Goal: Communication & Community: Answer question/provide support

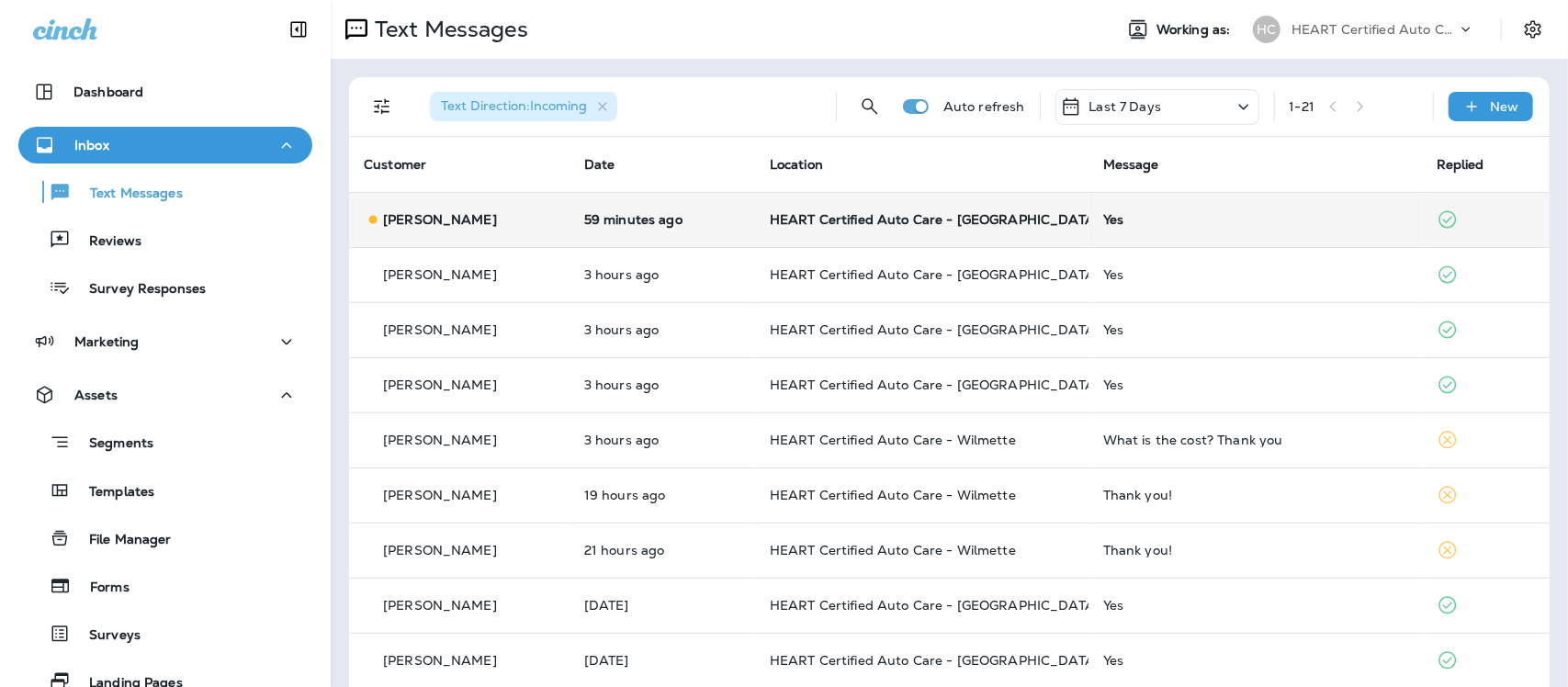
click at [1121, 217] on div "Yes" at bounding box center [1255, 218] width 304 height 14
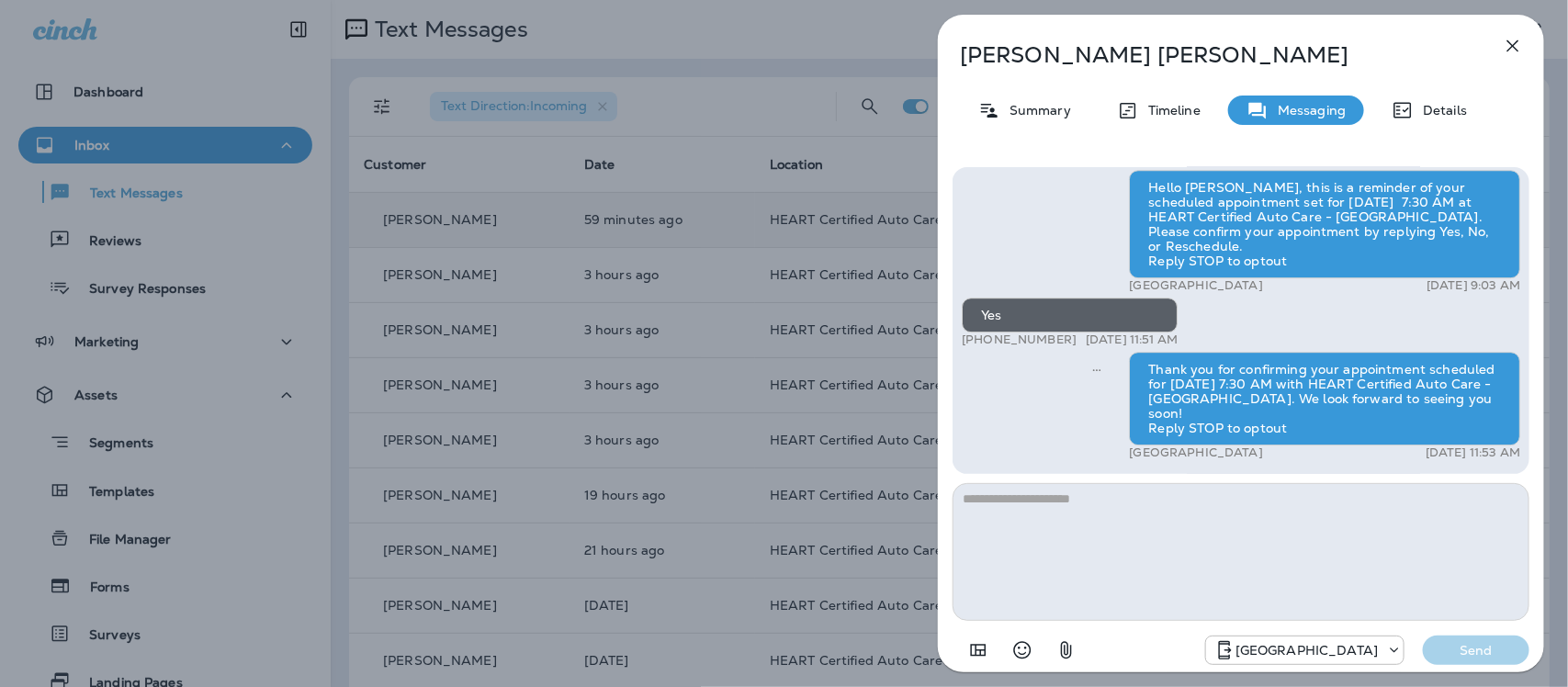
click at [1516, 44] on icon "button" at bounding box center [1512, 45] width 22 height 22
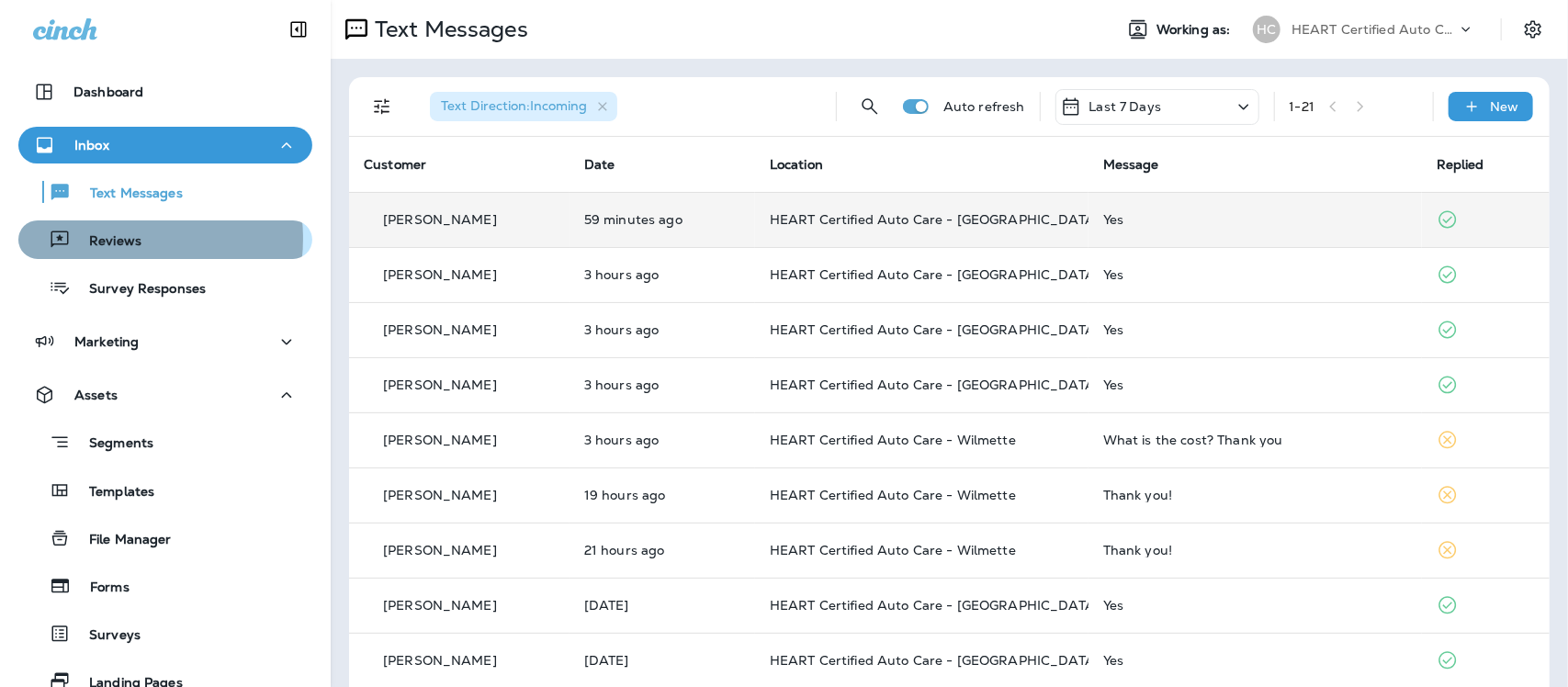
click at [105, 239] on p "Reviews" at bounding box center [106, 241] width 71 height 17
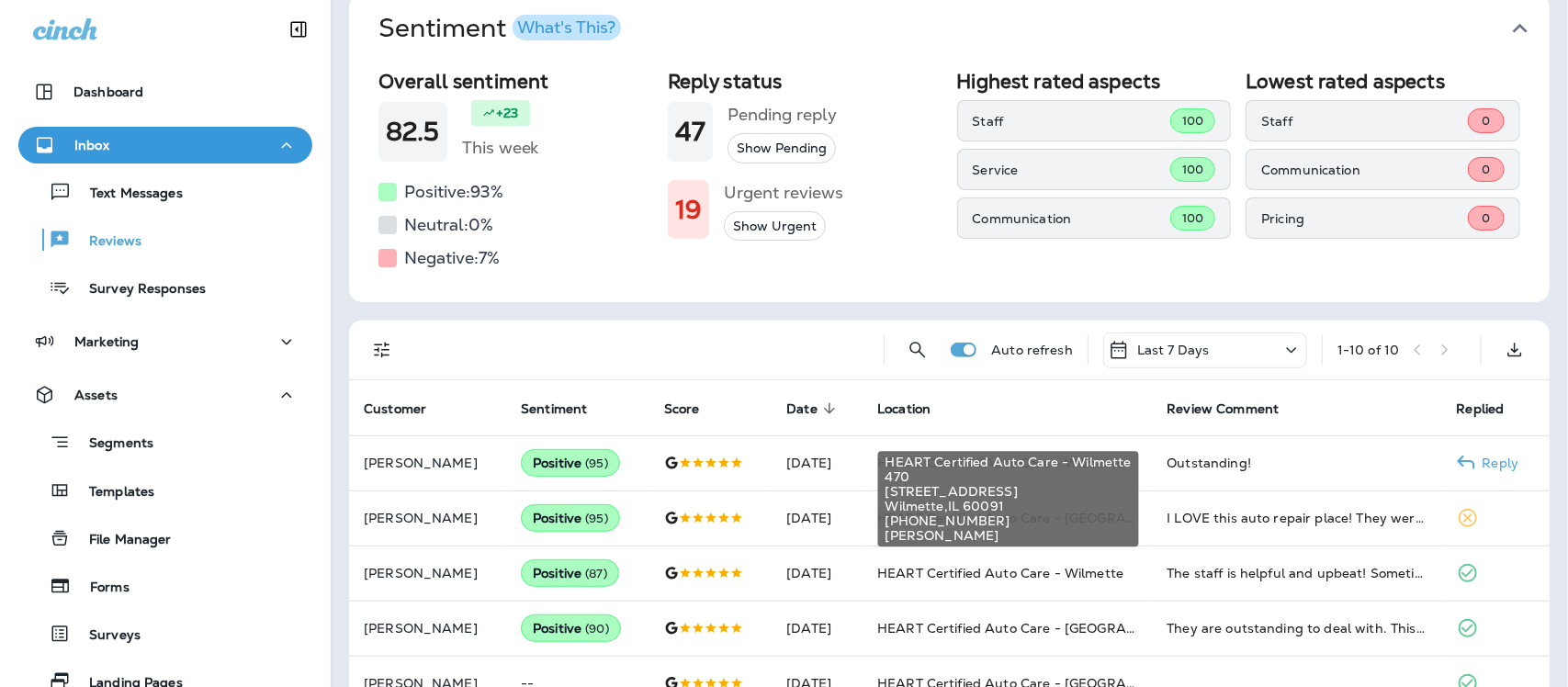
scroll to position [115, 0]
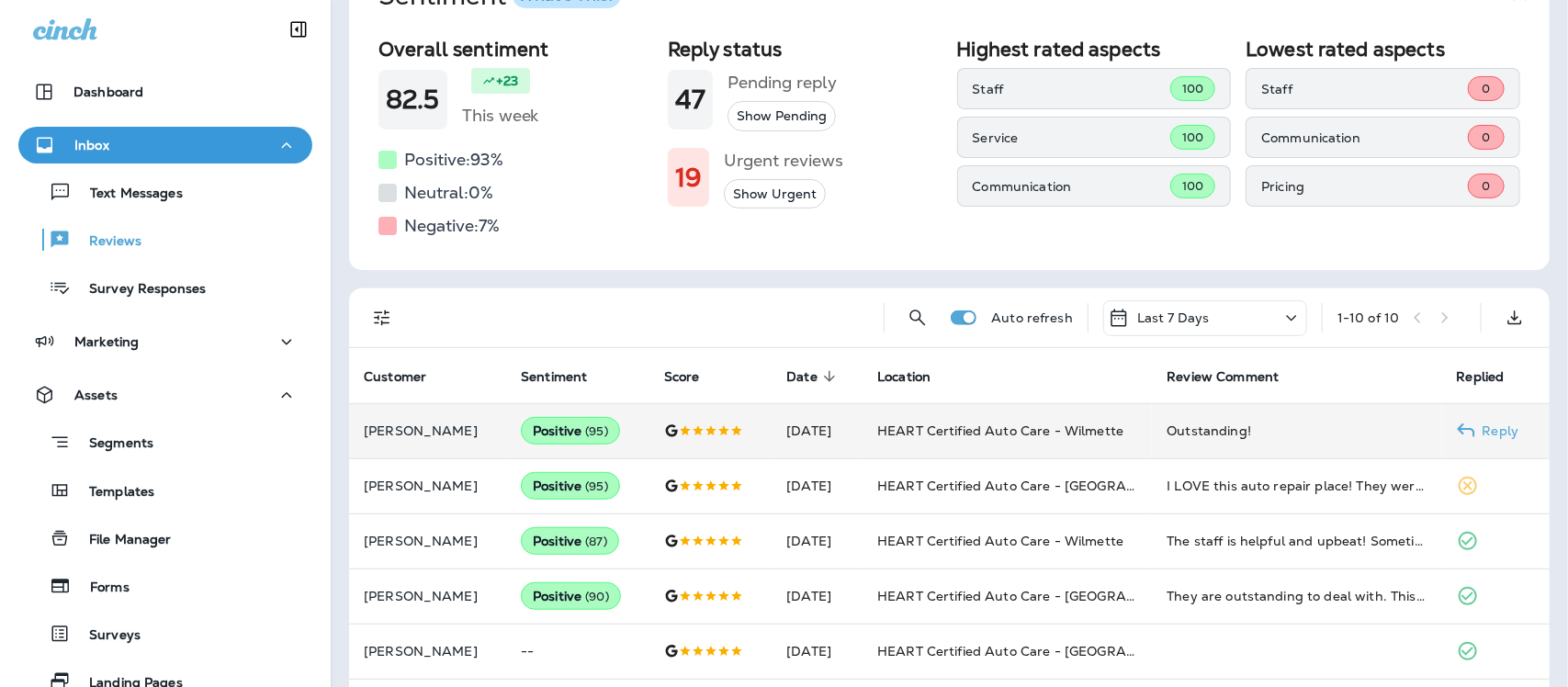
click at [1211, 427] on div "Outstanding!" at bounding box center [1296, 430] width 260 height 18
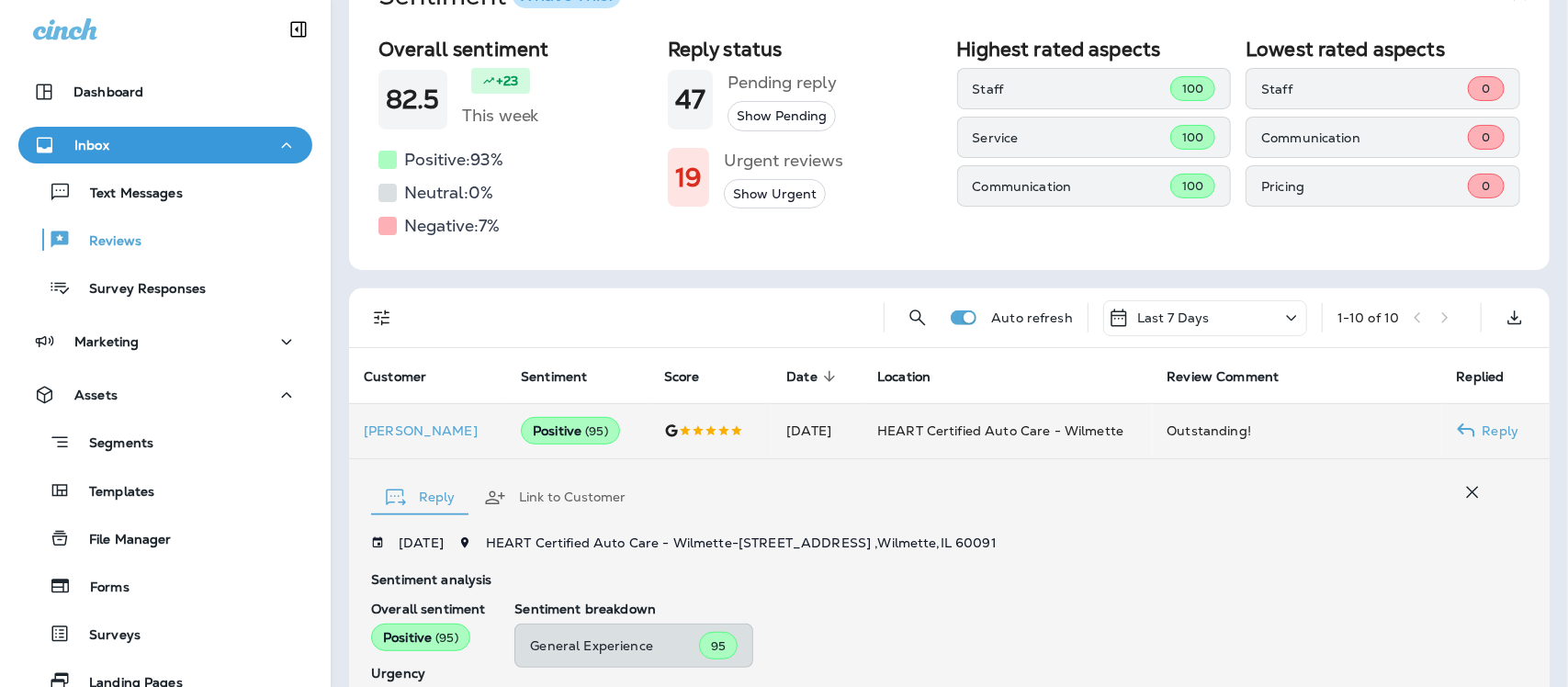
scroll to position [443, 0]
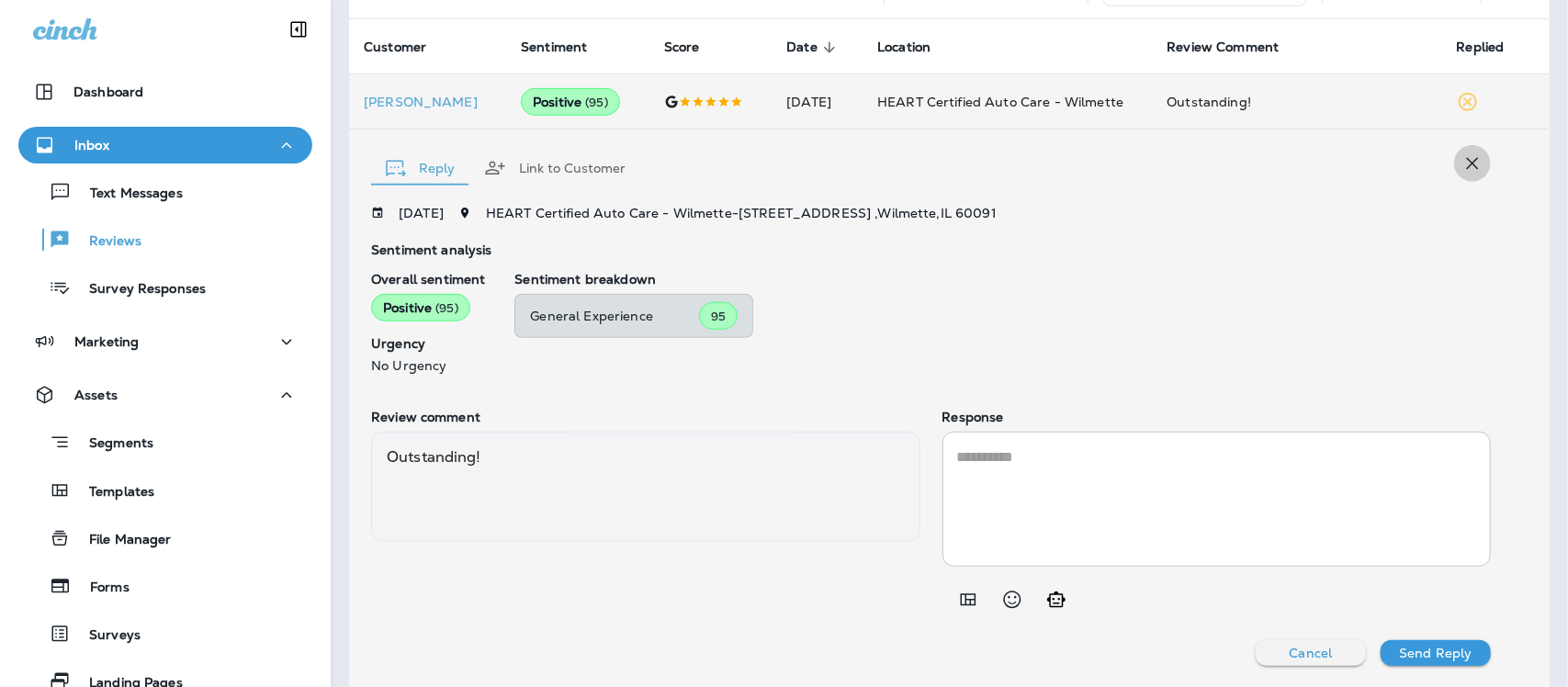
click at [1461, 164] on icon "button" at bounding box center [1471, 163] width 22 height 22
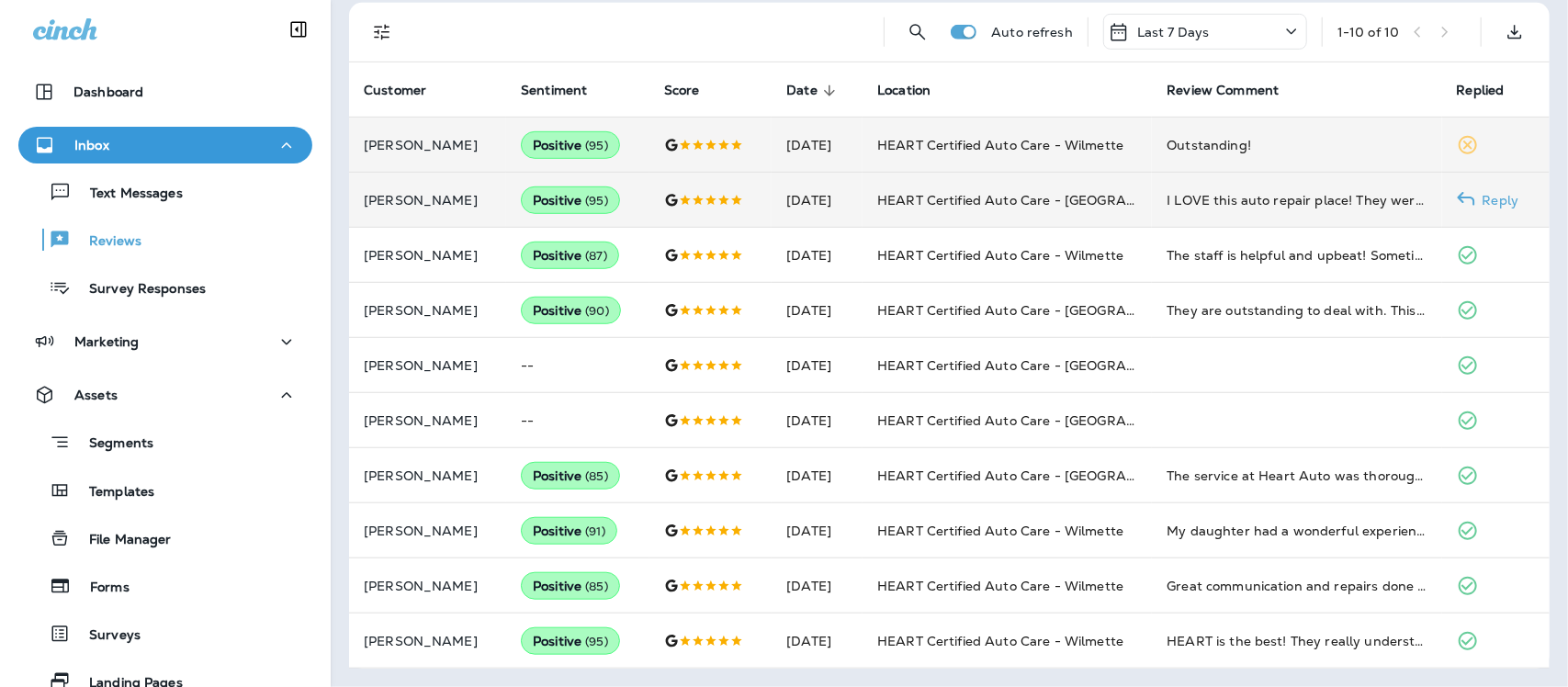
scroll to position [400, 0]
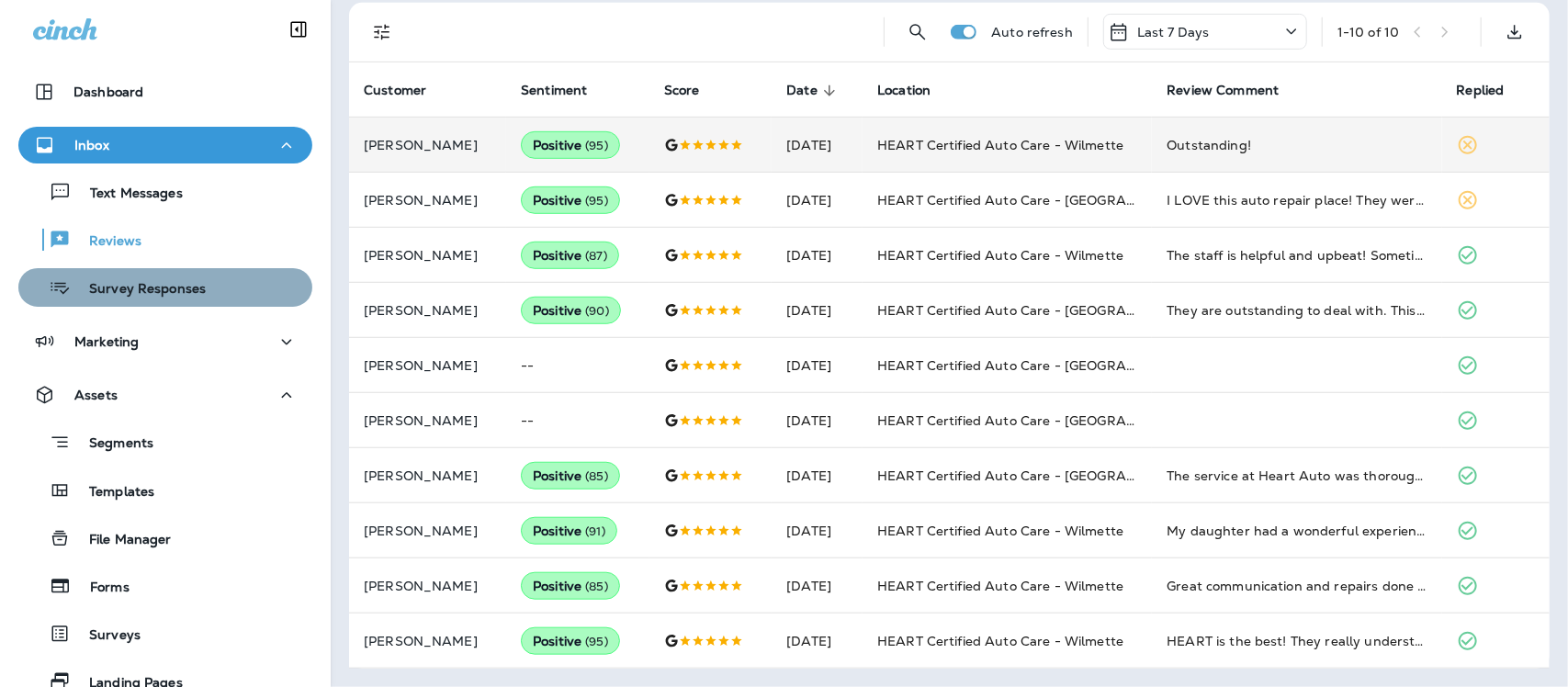
click at [179, 291] on p "Survey Responses" at bounding box center [138, 289] width 135 height 17
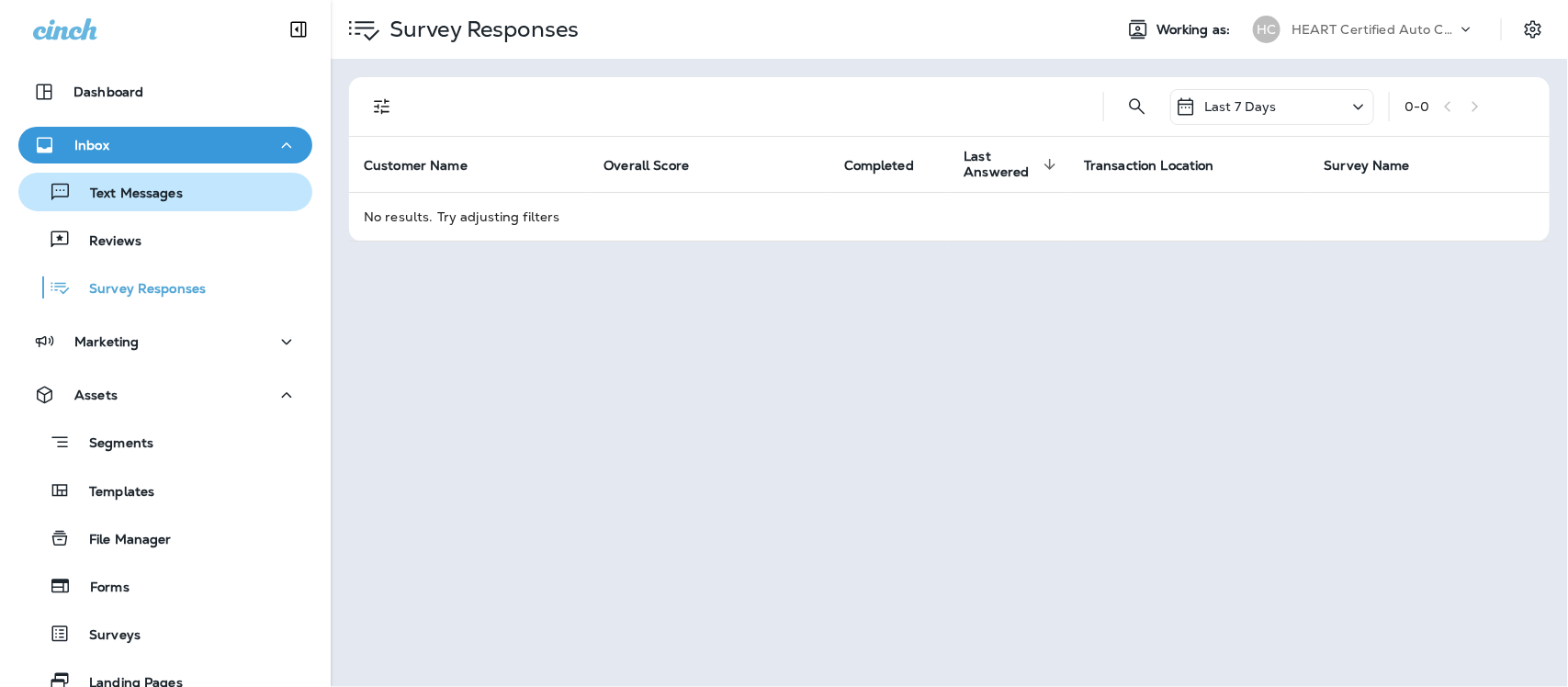
click at [125, 194] on p "Text Messages" at bounding box center [127, 195] width 111 height 17
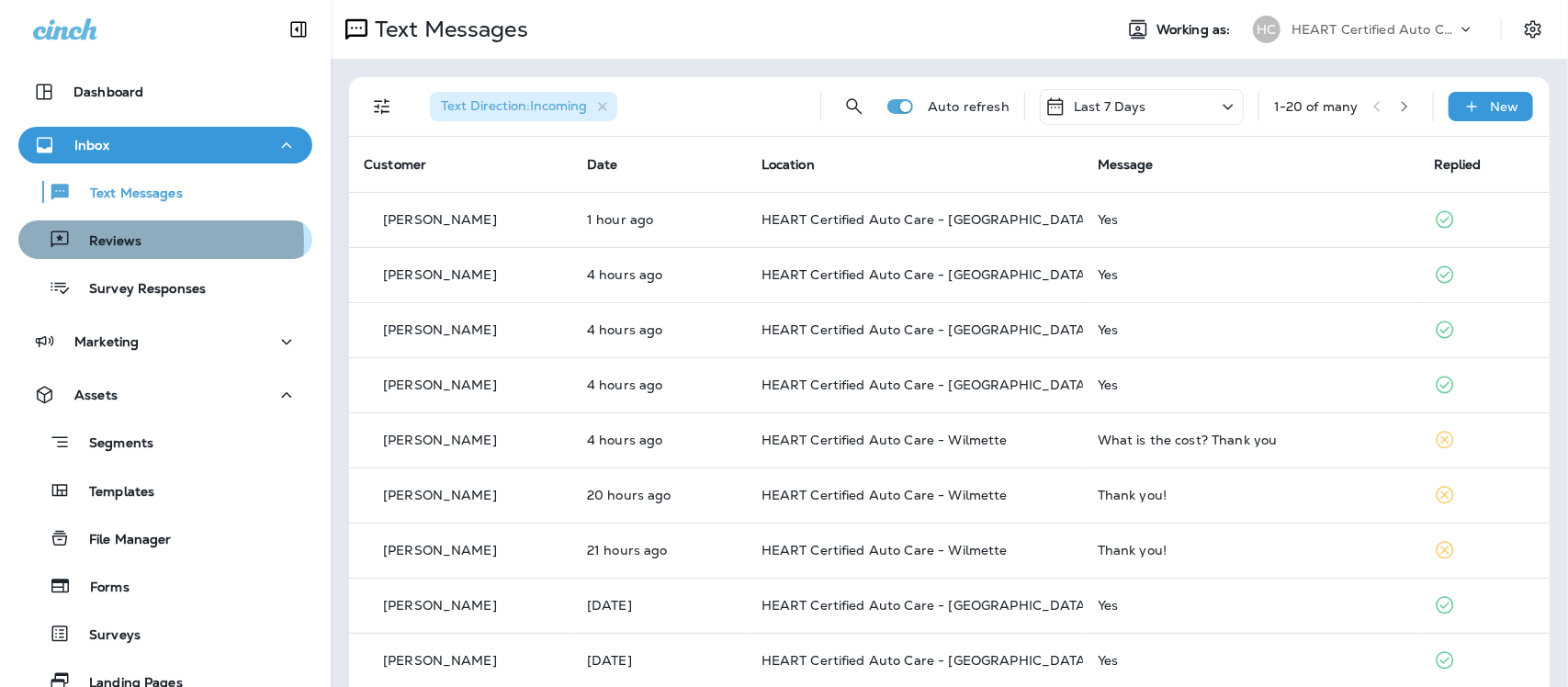
click at [127, 243] on p "Reviews" at bounding box center [106, 241] width 71 height 17
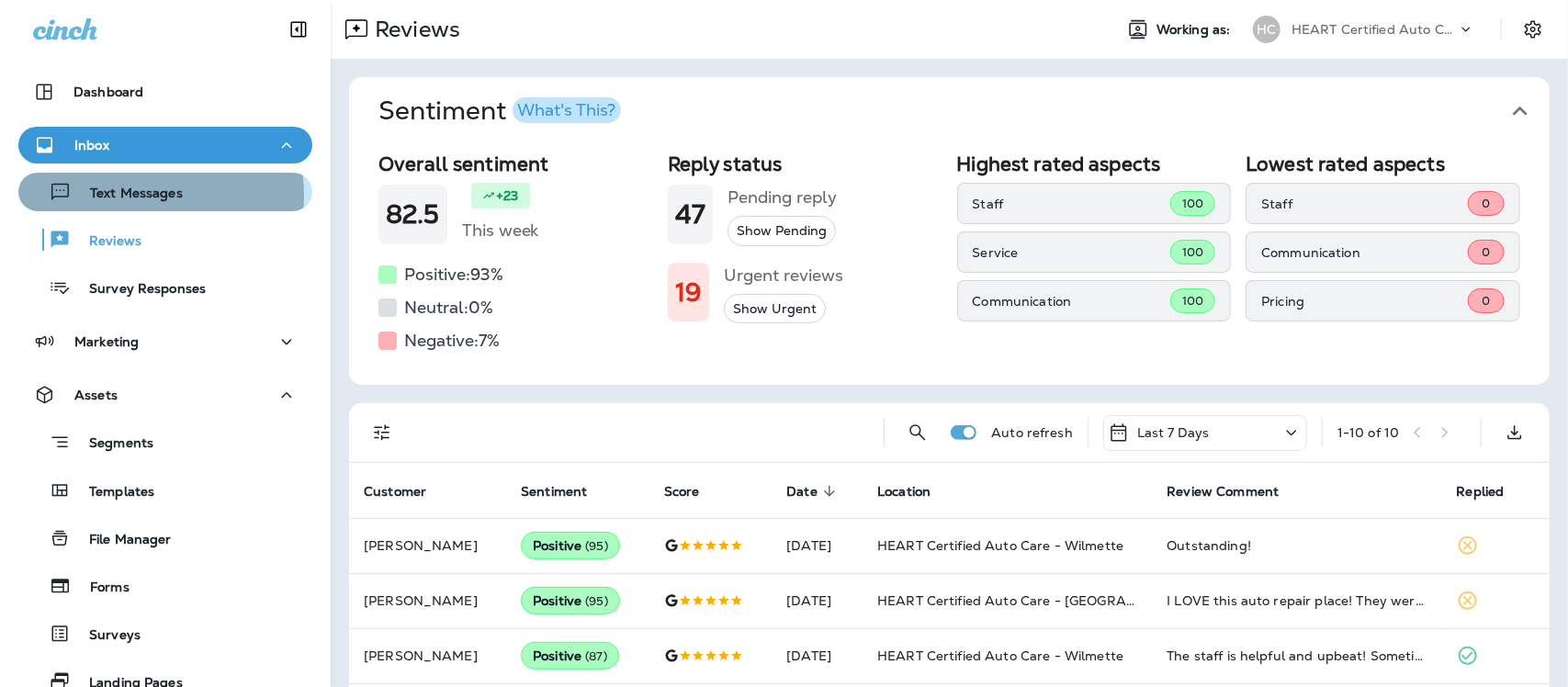
click at [130, 195] on p "Text Messages" at bounding box center [127, 195] width 111 height 17
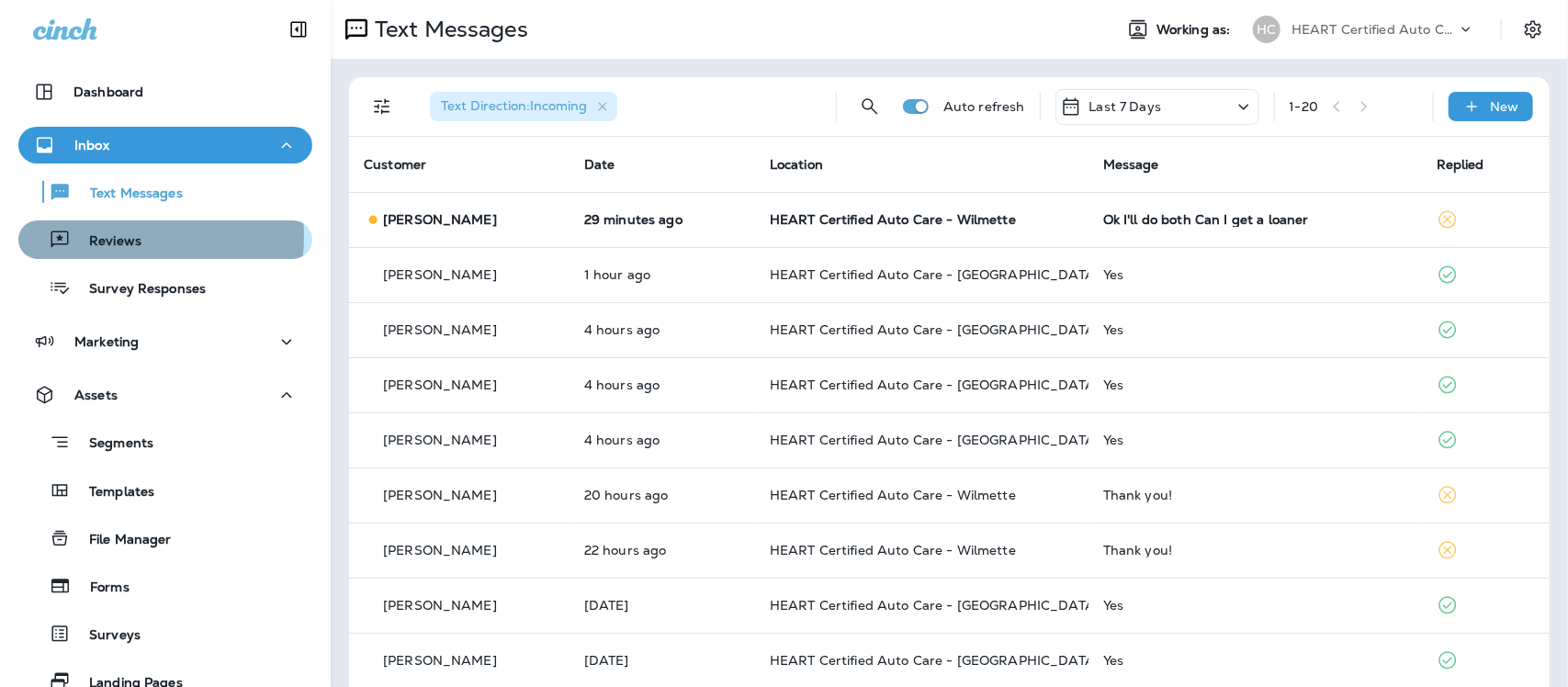
click at [116, 237] on p "Reviews" at bounding box center [106, 241] width 71 height 17
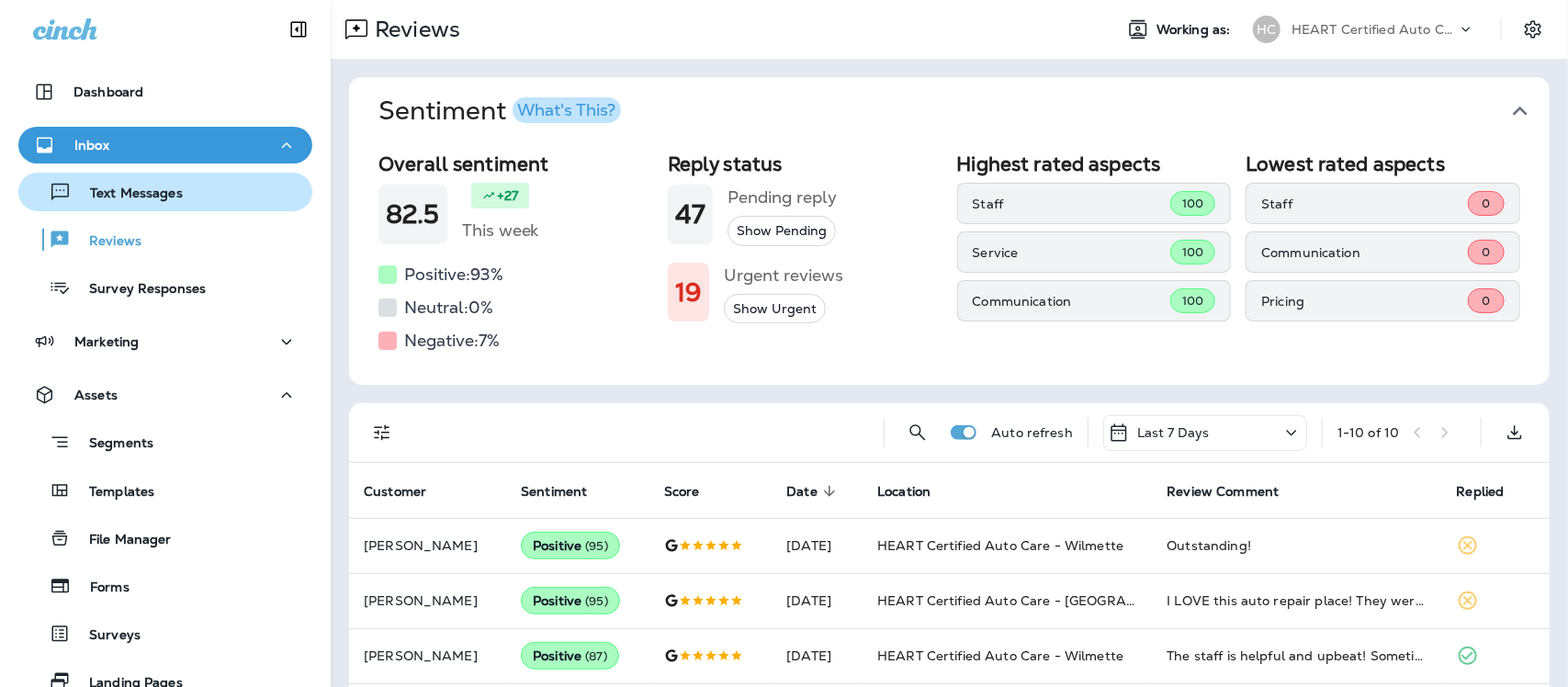
click at [134, 195] on p "Text Messages" at bounding box center [127, 195] width 111 height 17
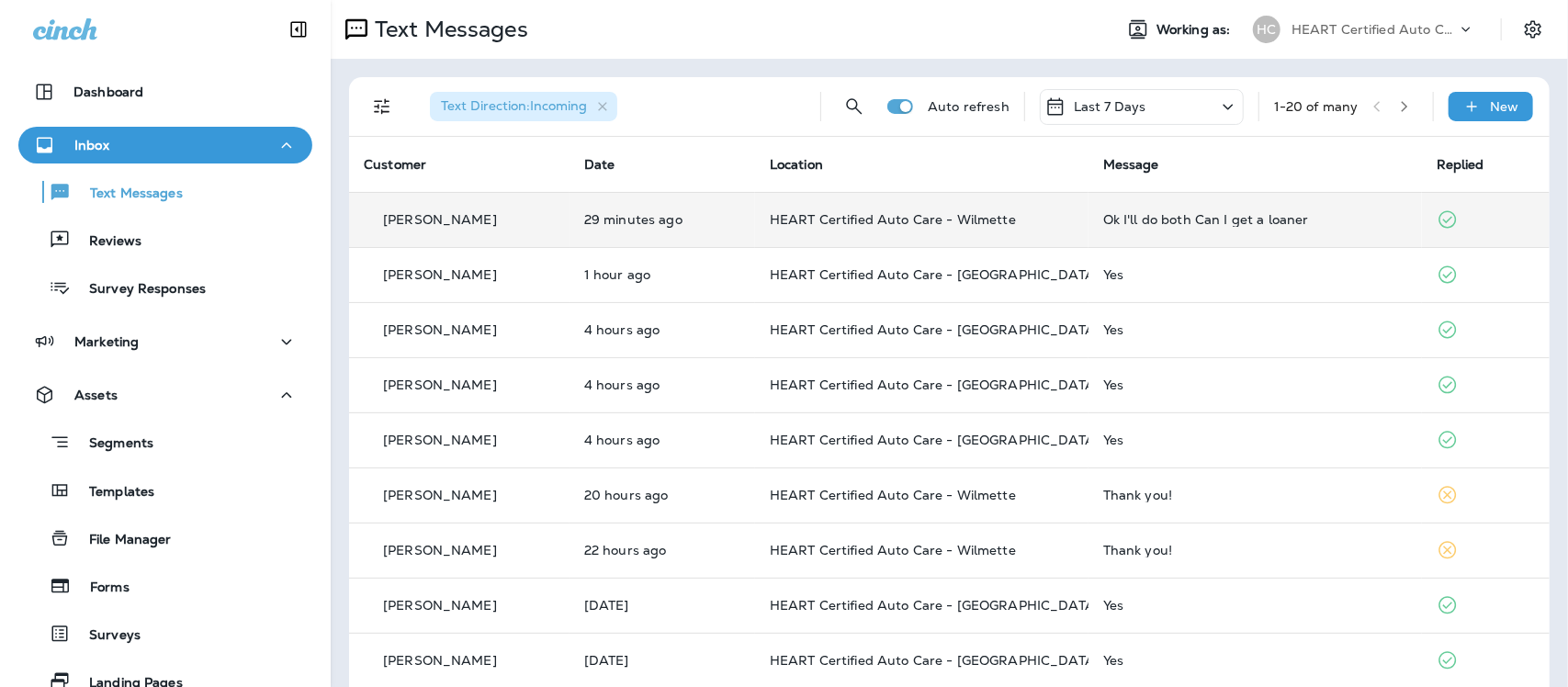
click at [1150, 218] on div "Ok I'll do both Can I get a loaner" at bounding box center [1255, 218] width 304 height 14
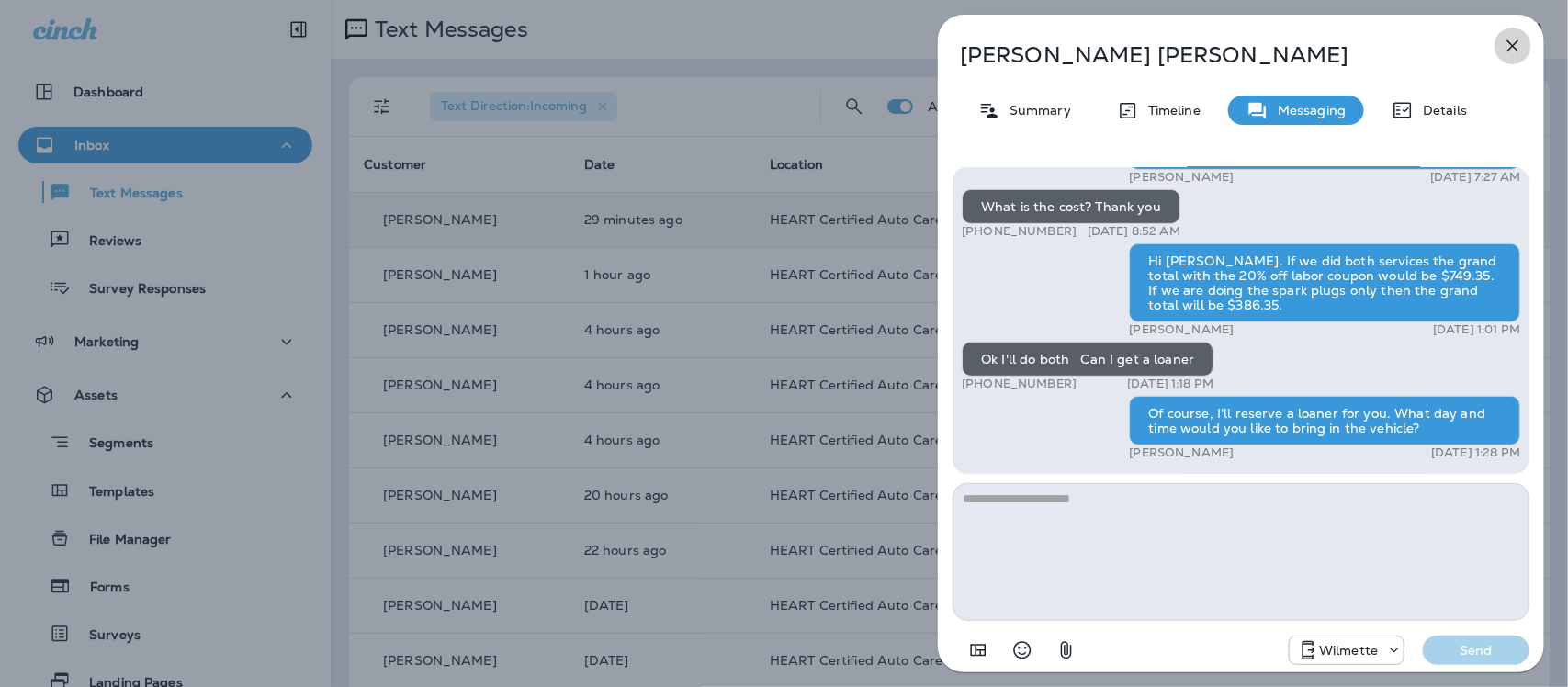
click at [1513, 44] on icon "button" at bounding box center [1512, 46] width 12 height 11
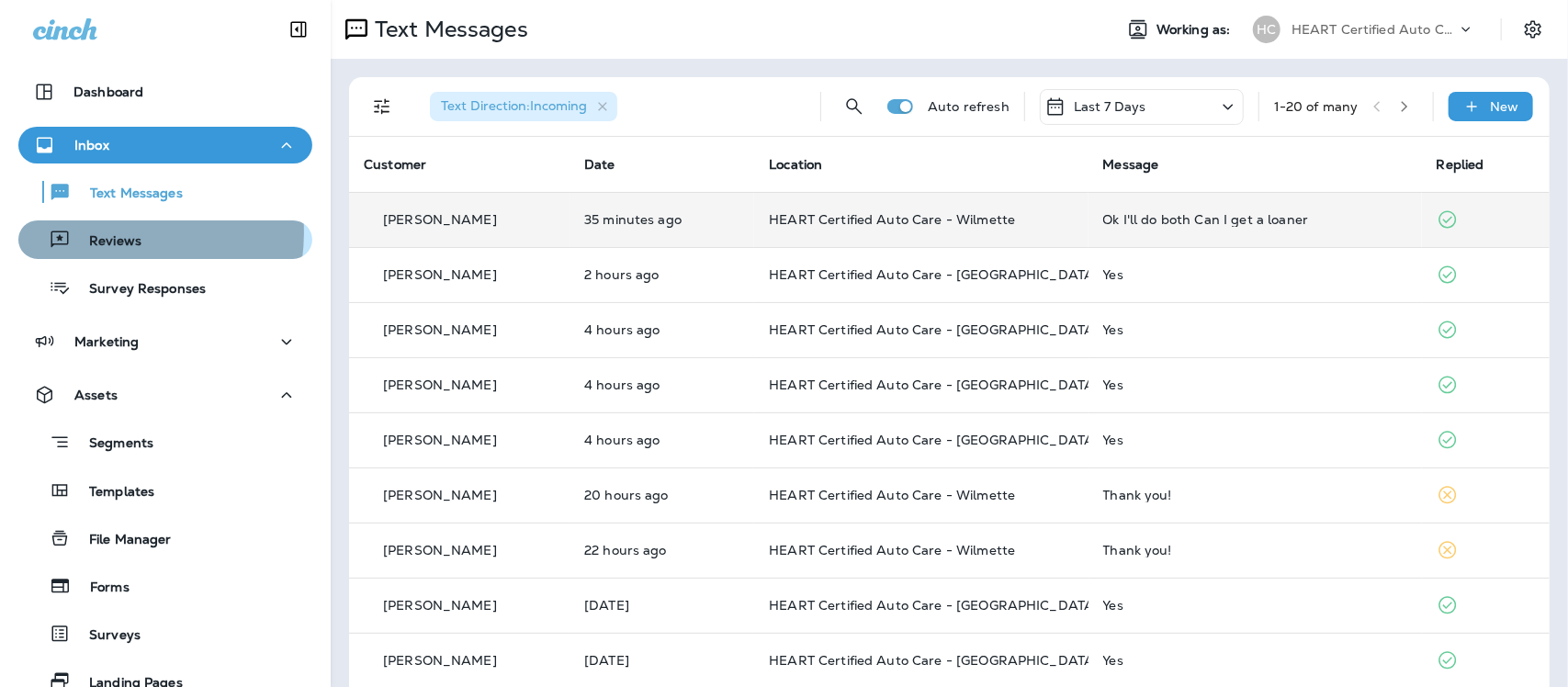
click at [101, 233] on p "Reviews" at bounding box center [106, 241] width 71 height 17
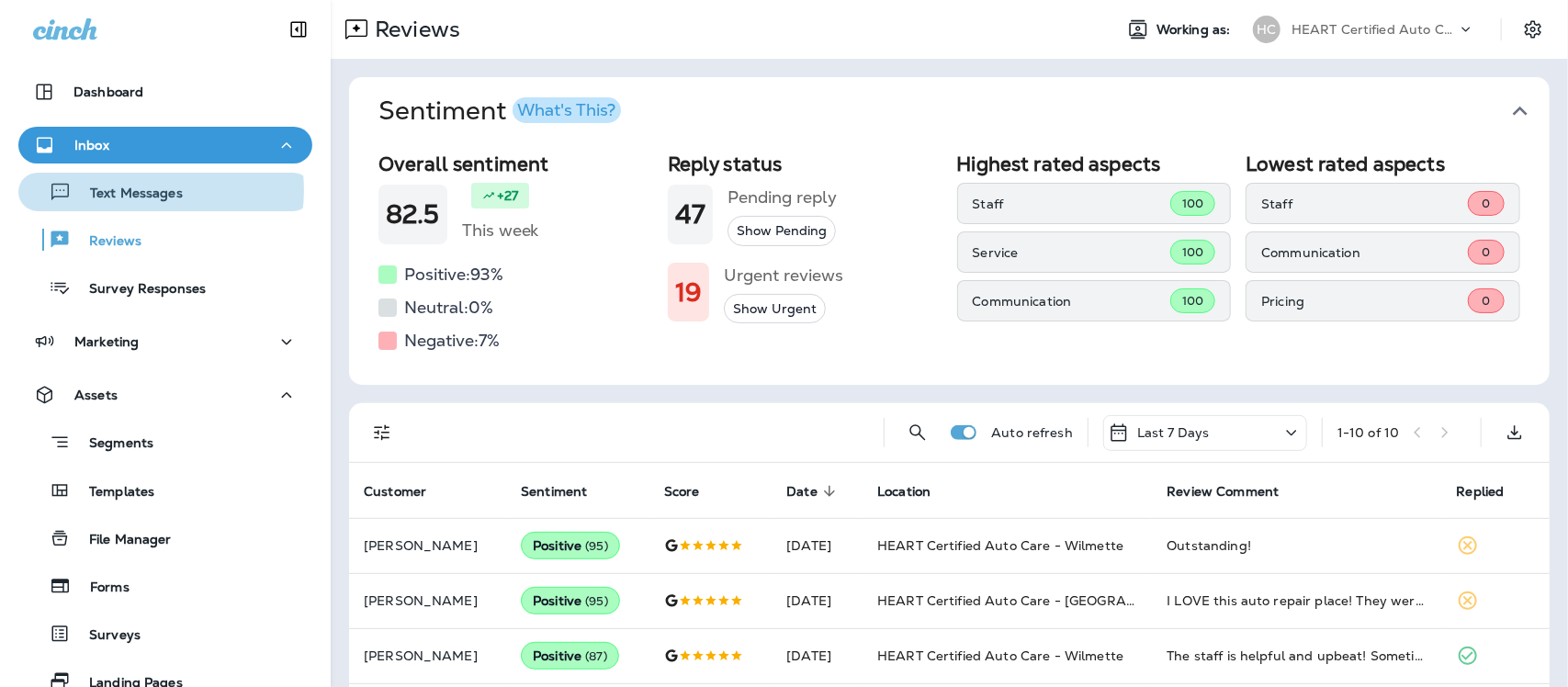
drag, startPoint x: 143, startPoint y: 190, endPoint x: 147, endPoint y: 6, distance: 184.0
click at [143, 184] on div "Text Messages" at bounding box center [104, 192] width 157 height 28
